Goal: Task Accomplishment & Management: Manage account settings

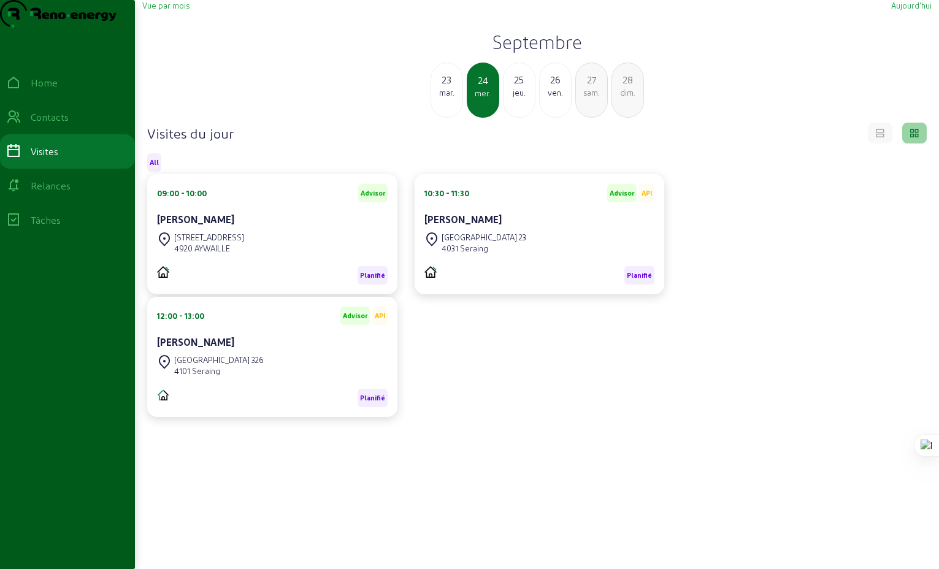
click at [445, 98] on div "mar." at bounding box center [446, 92] width 31 height 11
click at [594, 98] on div "ven." at bounding box center [591, 92] width 31 height 11
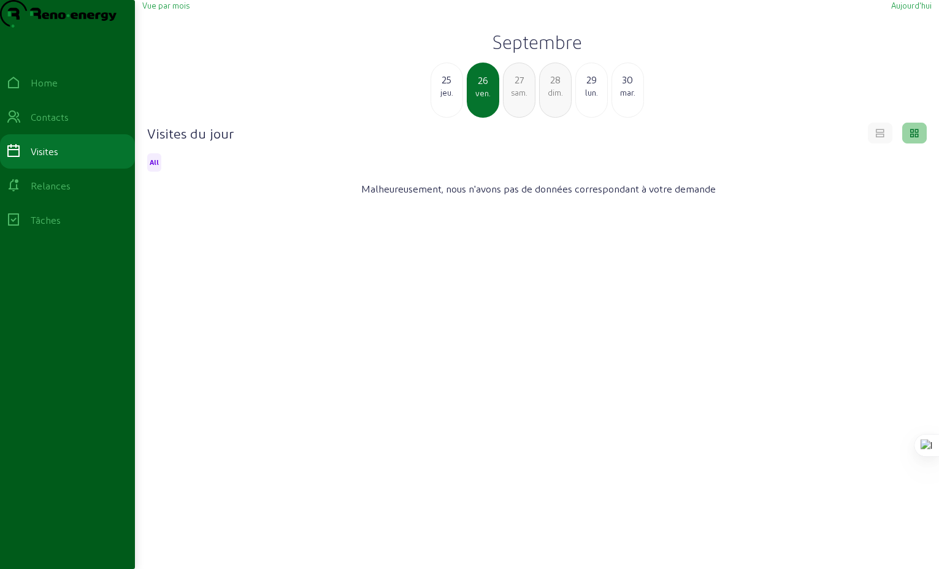
click at [626, 98] on div "mar." at bounding box center [627, 92] width 31 height 11
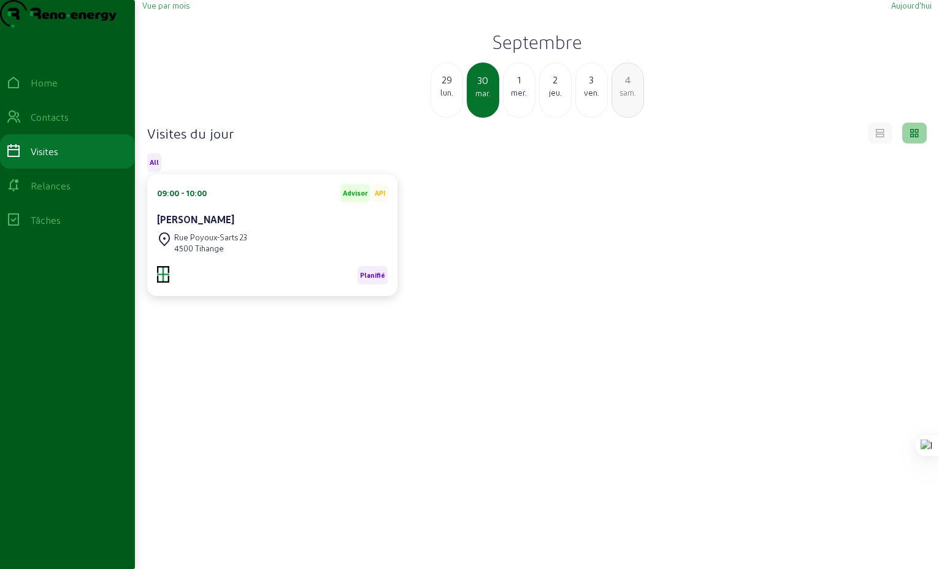
click at [627, 98] on div "sam." at bounding box center [627, 92] width 31 height 11
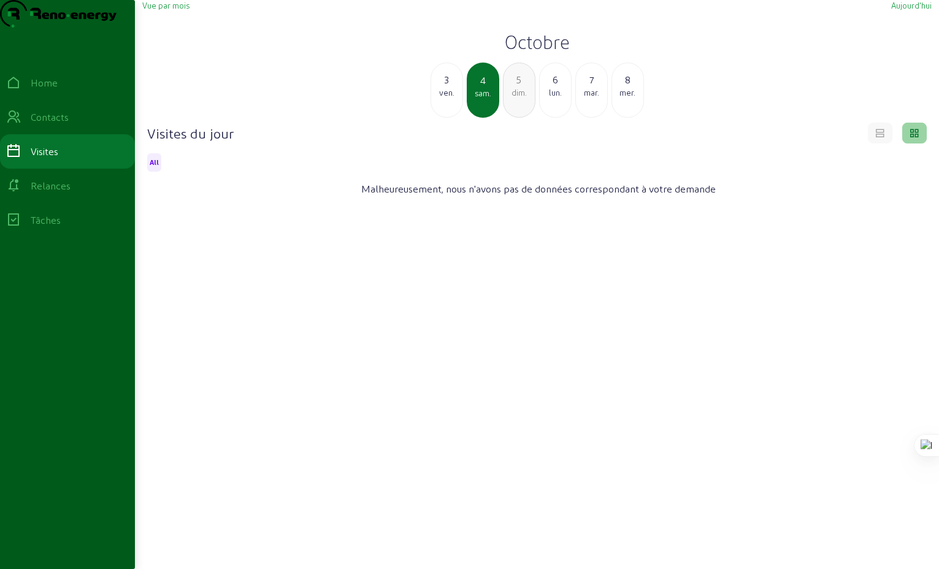
click at [588, 98] on div "mar." at bounding box center [591, 92] width 31 height 11
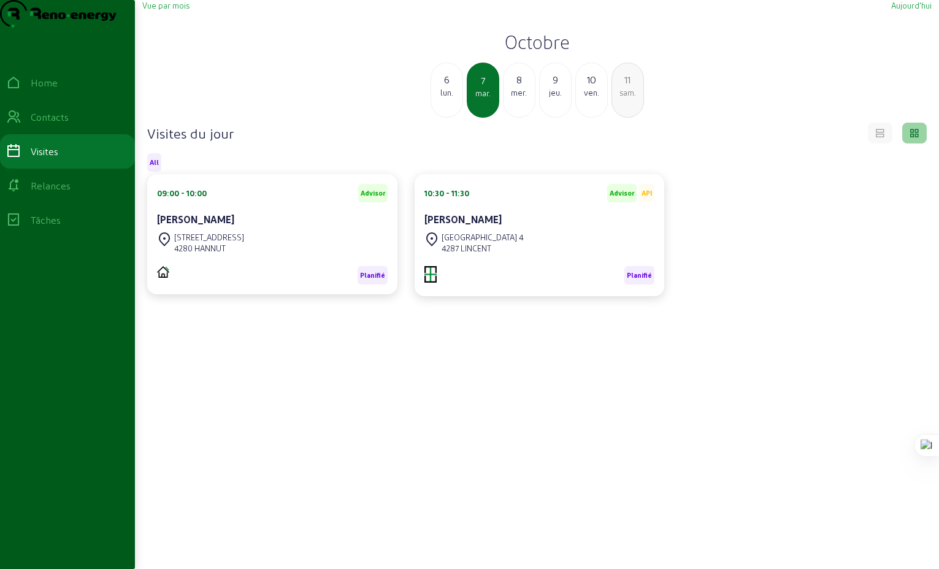
click at [442, 98] on div "lun." at bounding box center [446, 92] width 31 height 11
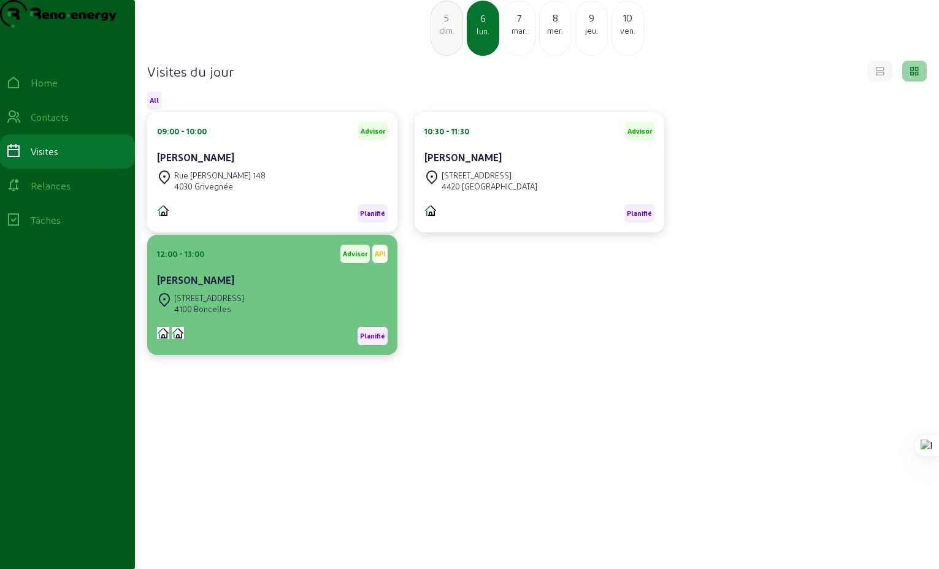
scroll to position [86, 0]
